Goal: Check status: Check status

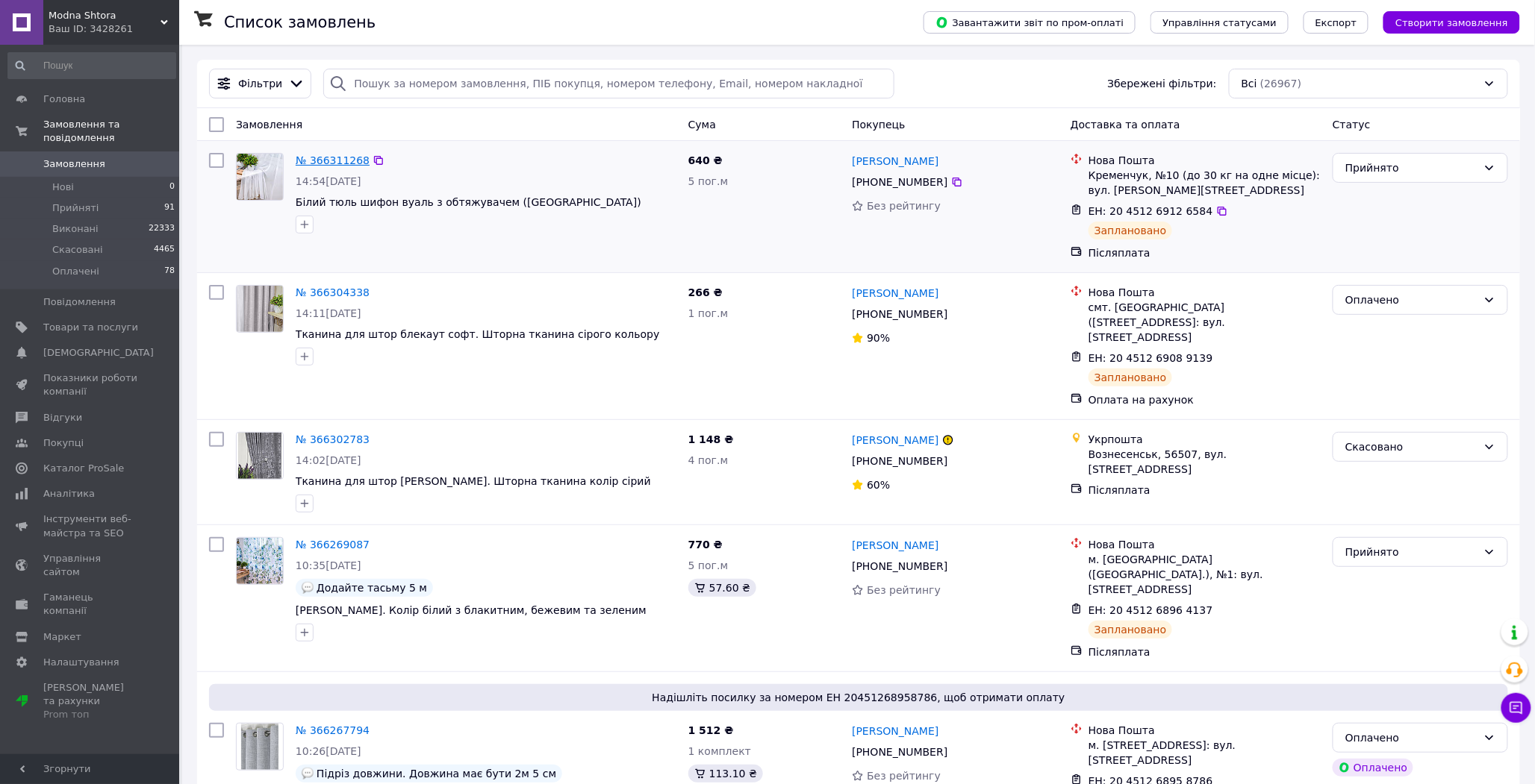
click at [344, 160] on link "№ 366311268" at bounding box center [332, 160] width 74 height 12
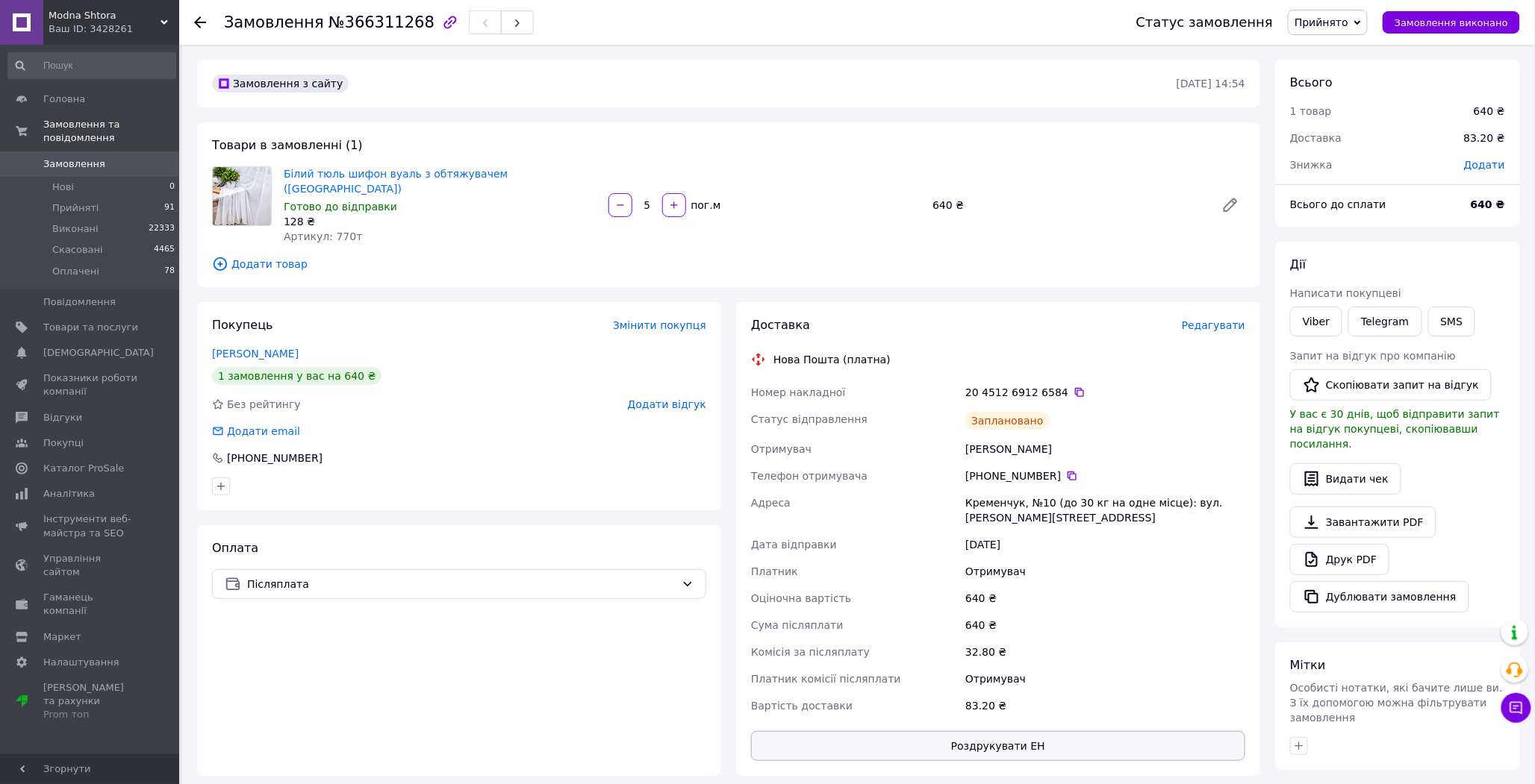
click at [998, 740] on button "Роздрукувати ЕН" at bounding box center [998, 746] width 494 height 30
click at [70, 158] on span "Замовлення" at bounding box center [74, 164] width 62 height 14
